Goal: Task Accomplishment & Management: Manage account settings

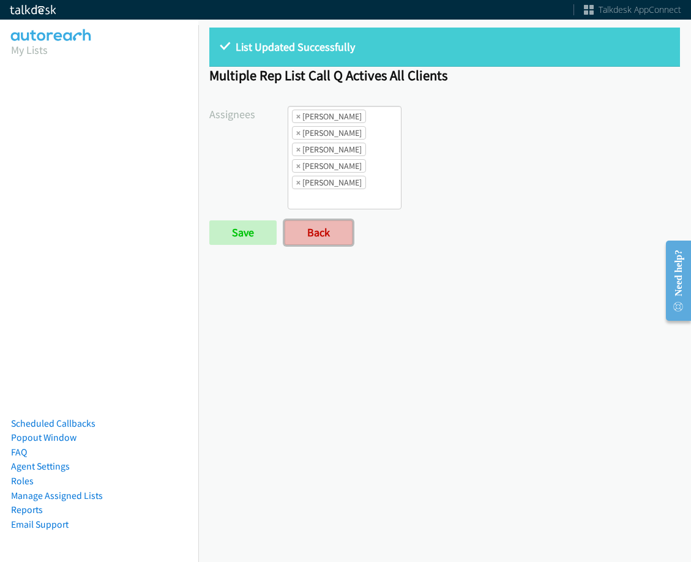
click at [310, 228] on link "Back" at bounding box center [319, 232] width 68 height 24
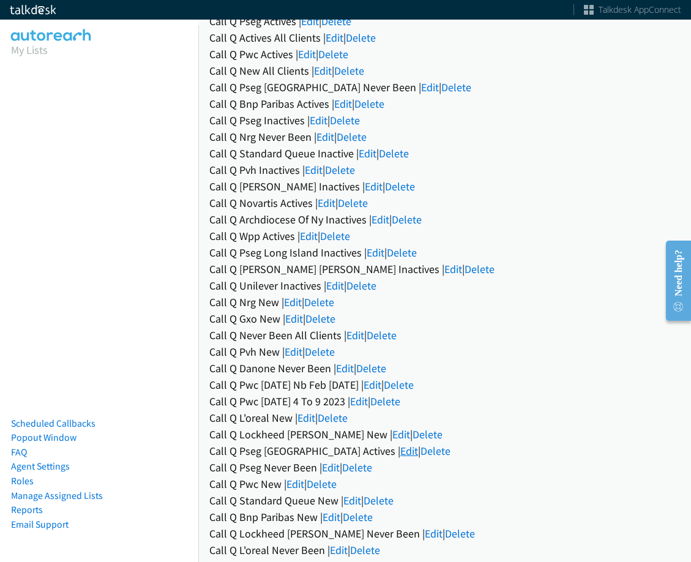
scroll to position [184, 0]
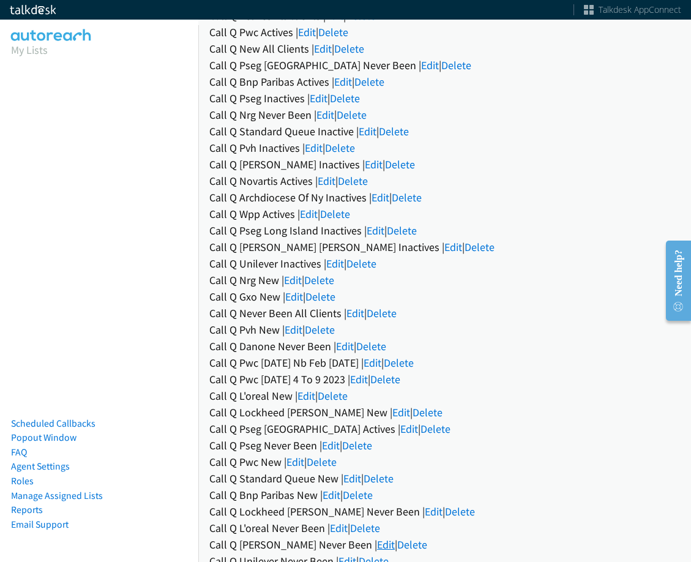
click at [377, 537] on link "Edit" at bounding box center [386, 544] width 18 height 14
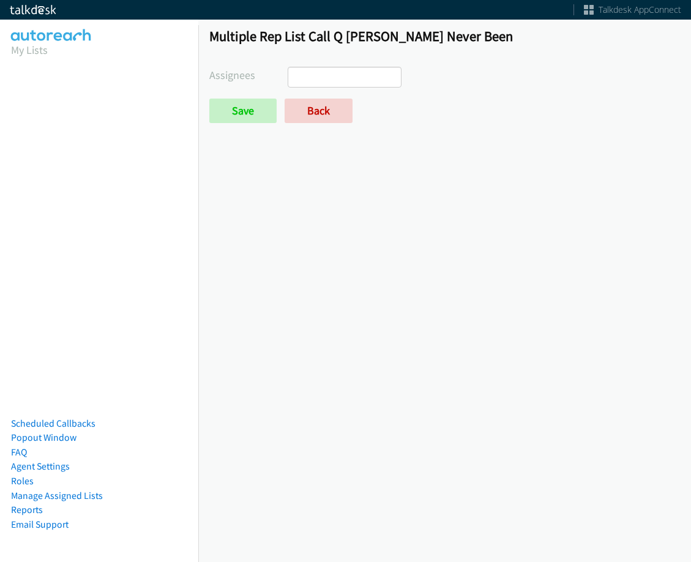
click at [383, 78] on ul at bounding box center [344, 77] width 113 height 20
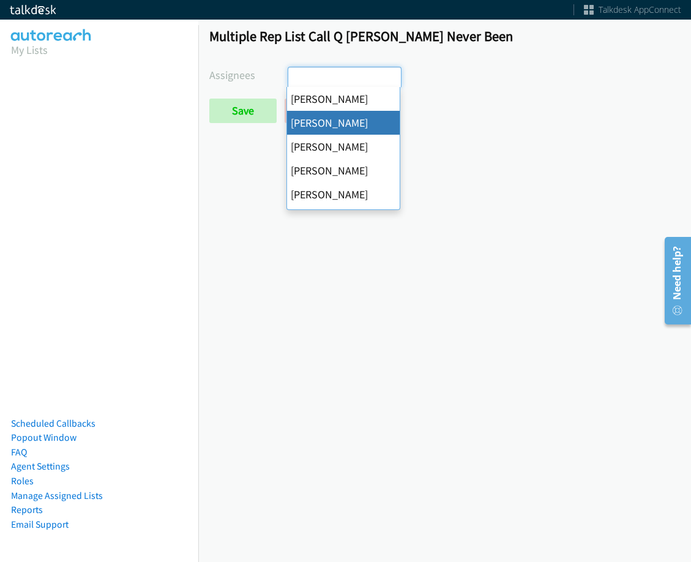
drag, startPoint x: 342, startPoint y: 124, endPoint x: 389, endPoint y: 87, distance: 59.7
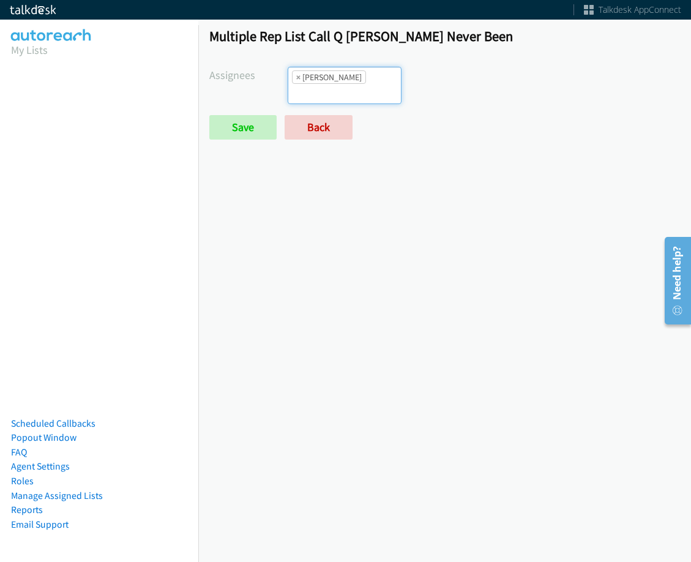
click at [389, 85] on ul "× [PERSON_NAME]" at bounding box center [344, 85] width 113 height 36
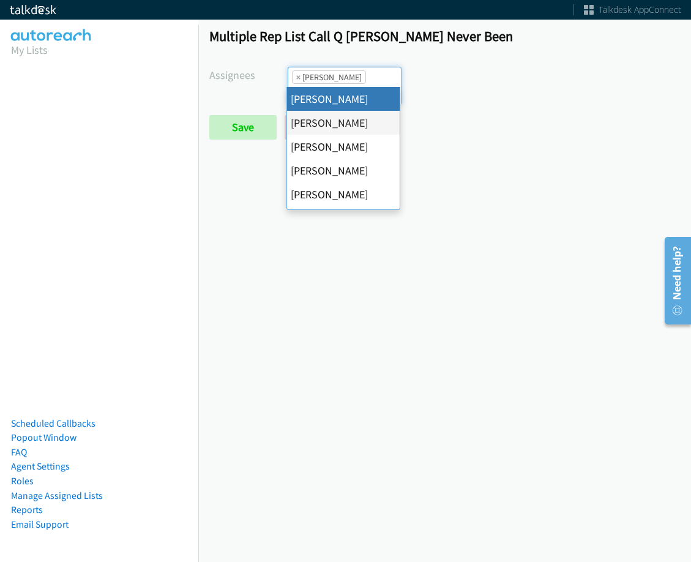
drag, startPoint x: 370, startPoint y: 106, endPoint x: 373, endPoint y: 83, distance: 22.8
select select "cb11e729-9a1d-44de-9b38-0f5a50c7e01c"
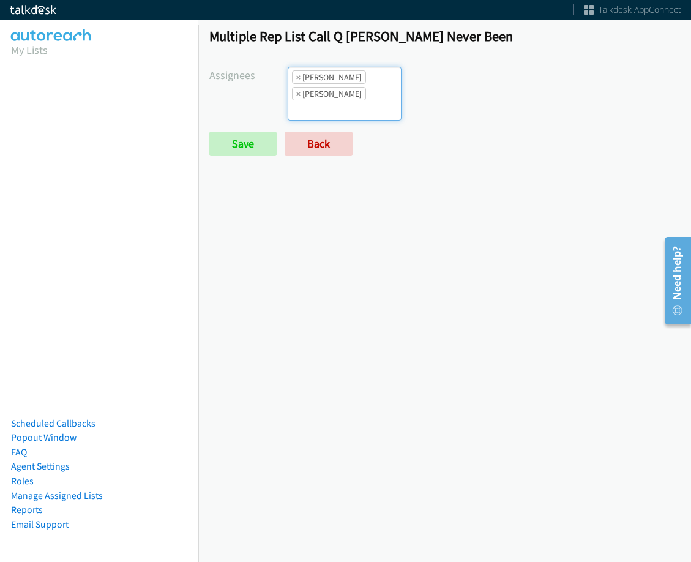
click at [373, 81] on ul "× [PERSON_NAME] × [PERSON_NAME]" at bounding box center [344, 93] width 113 height 53
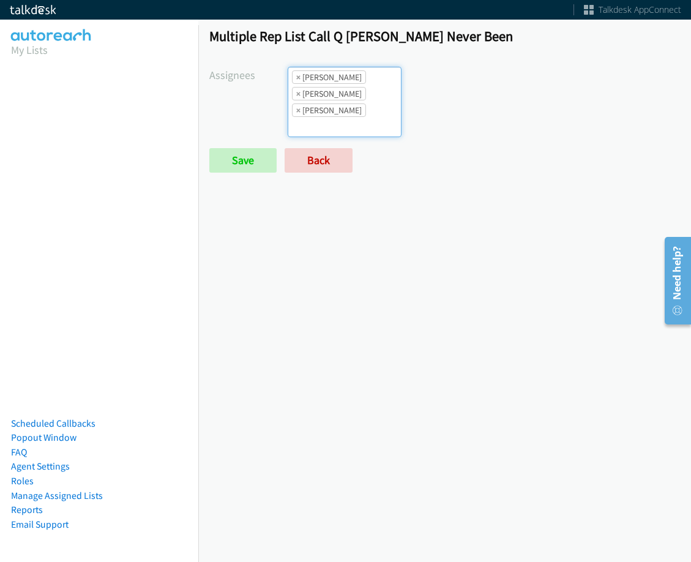
click at [331, 117] on input "search" at bounding box center [309, 127] width 43 height 20
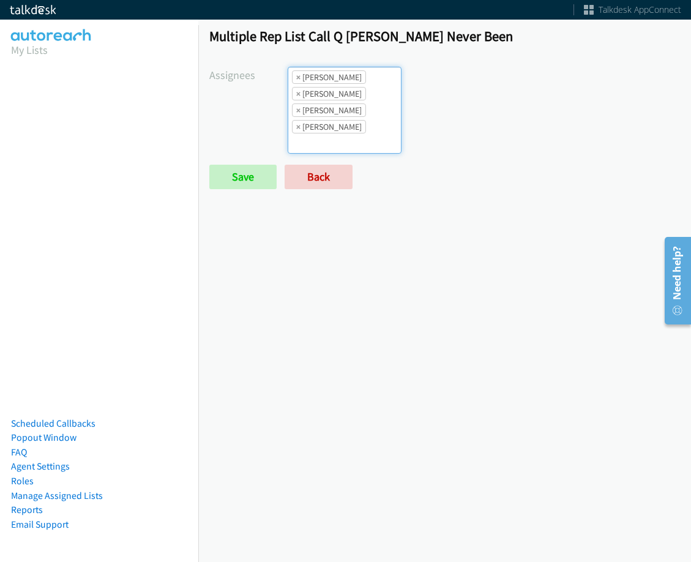
click at [331, 133] on input "search" at bounding box center [309, 143] width 43 height 20
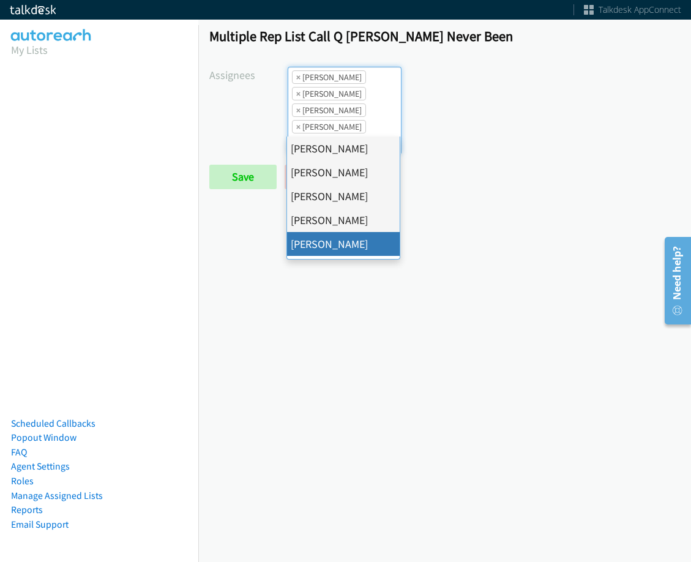
drag, startPoint x: 355, startPoint y: 245, endPoint x: 354, endPoint y: 207, distance: 38.6
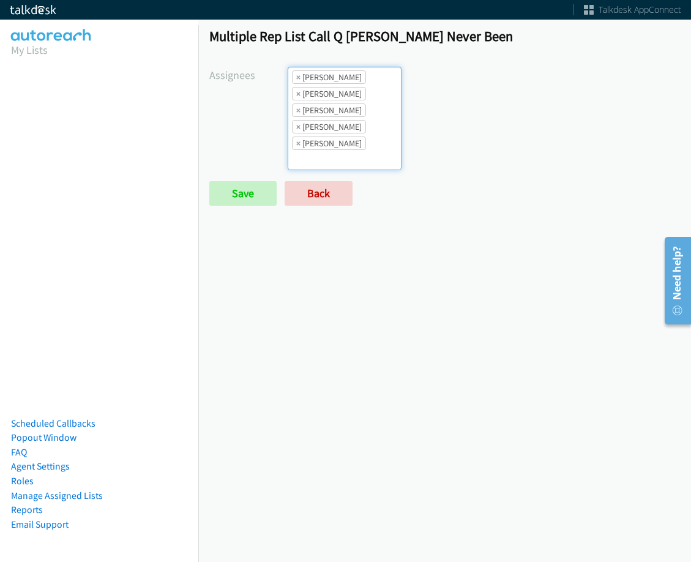
click at [359, 81] on li "× [PERSON_NAME]" at bounding box center [329, 76] width 74 height 13
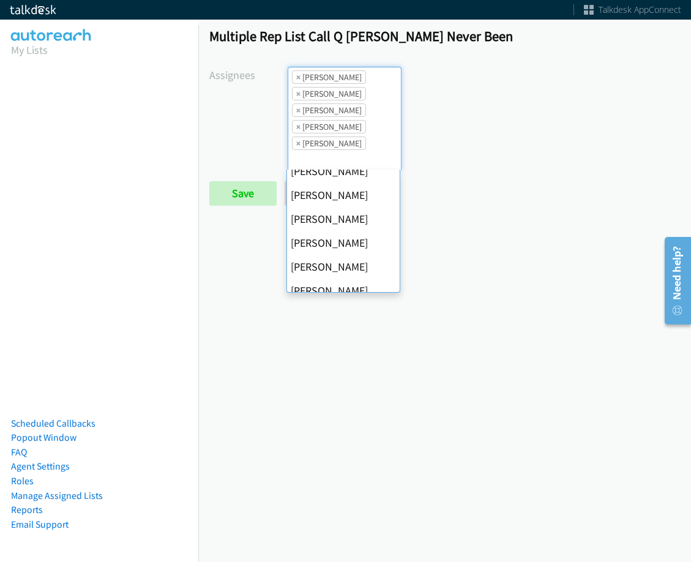
scroll to position [184, 0]
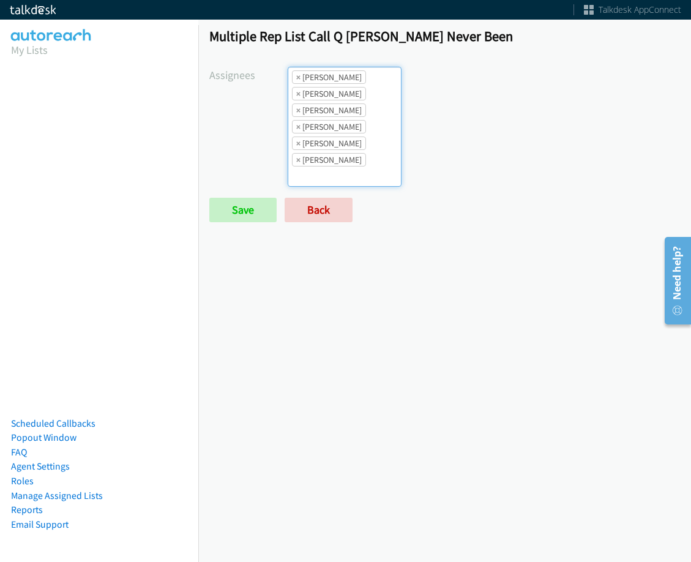
click at [359, 157] on ul "× [PERSON_NAME] × [PERSON_NAME] × [PERSON_NAME] × [PERSON_NAME] × [PERSON_NAME]…" at bounding box center [344, 126] width 113 height 119
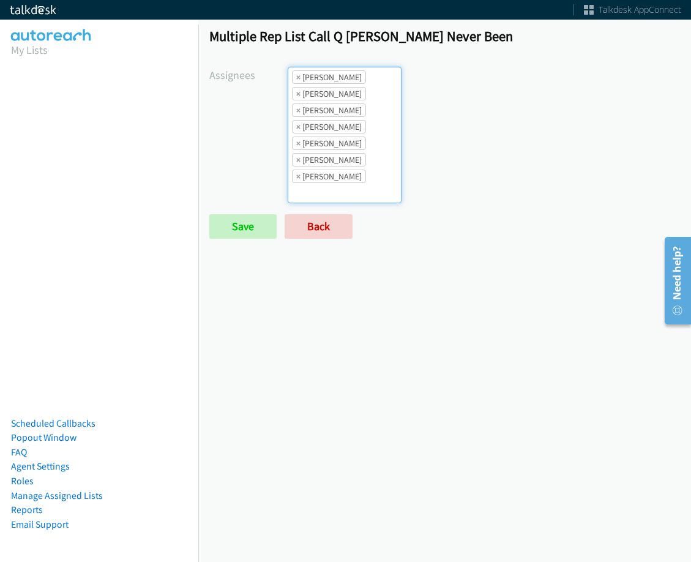
click at [354, 183] on li "× [PERSON_NAME]" at bounding box center [329, 176] width 74 height 13
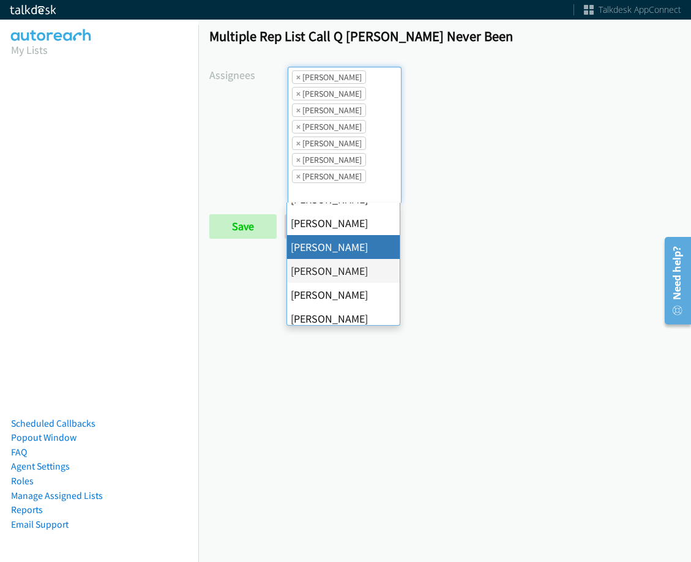
scroll to position [212, 0]
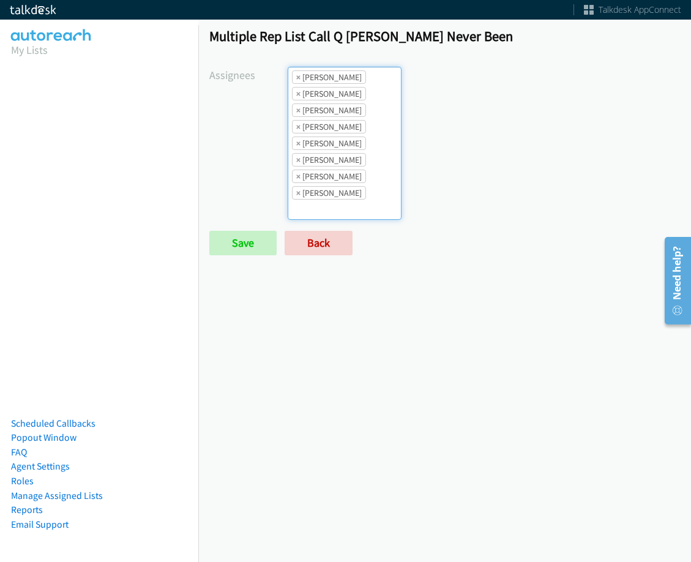
click at [359, 174] on ul "× [PERSON_NAME] × [PERSON_NAME] × [PERSON_NAME] × [PERSON_NAME] × [PERSON_NAME]…" at bounding box center [344, 143] width 113 height 152
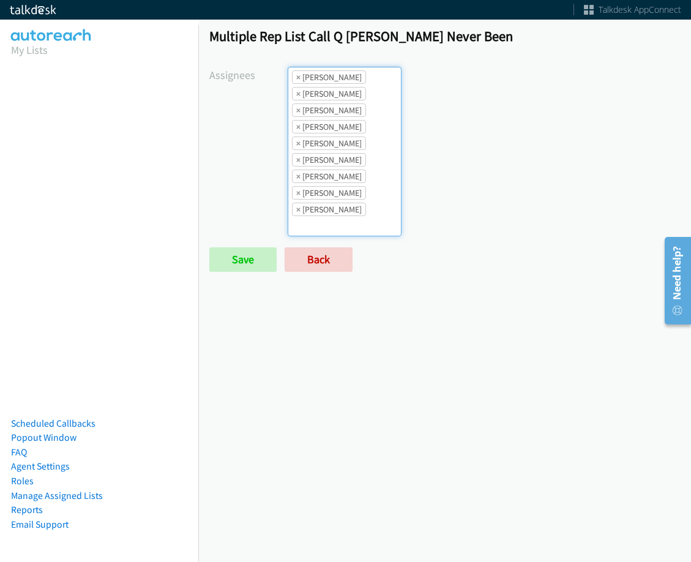
click at [348, 174] on li "× [PERSON_NAME]" at bounding box center [329, 176] width 74 height 13
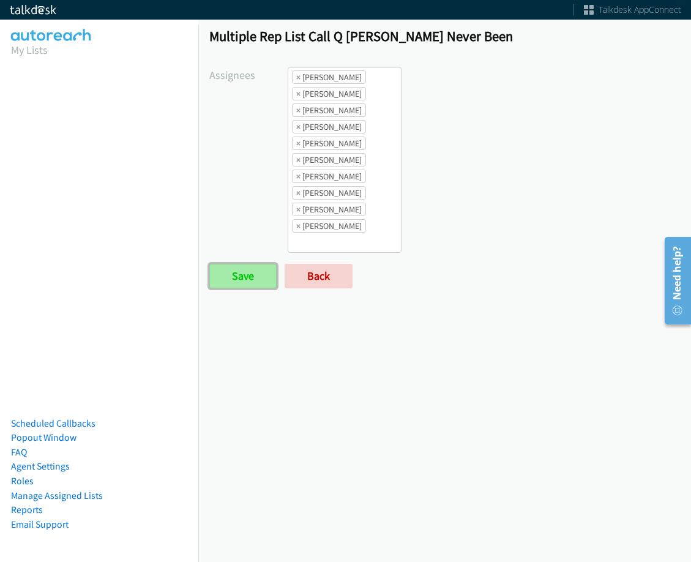
click at [259, 277] on input "Save" at bounding box center [242, 276] width 67 height 24
